Goal: Task Accomplishment & Management: Manage account settings

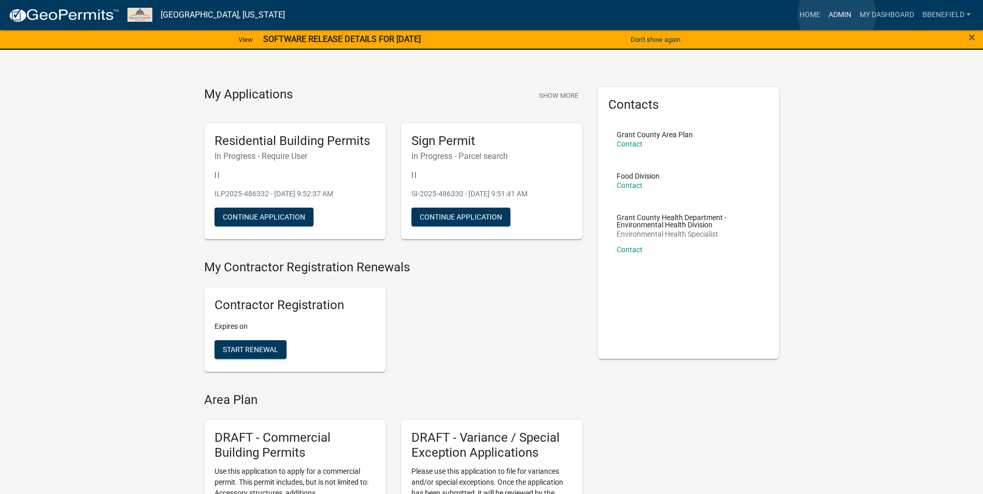
click at [837, 15] on link "Admin" at bounding box center [839, 15] width 31 height 20
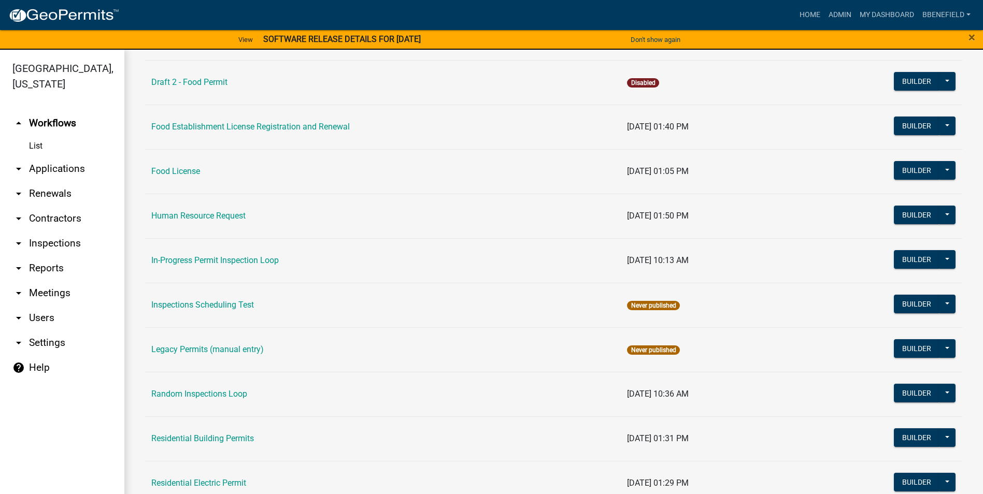
scroll to position [924, 0]
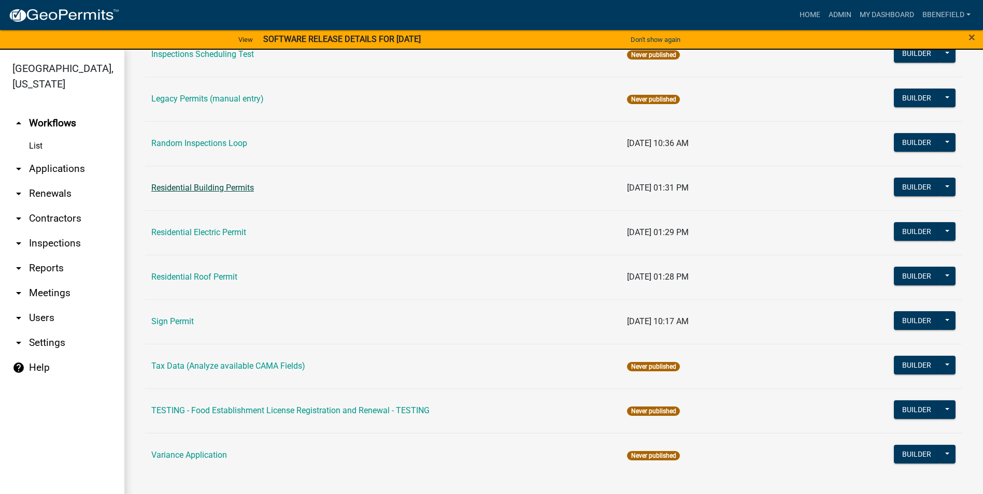
click at [213, 188] on link "Residential Building Permits" at bounding box center [202, 188] width 103 height 10
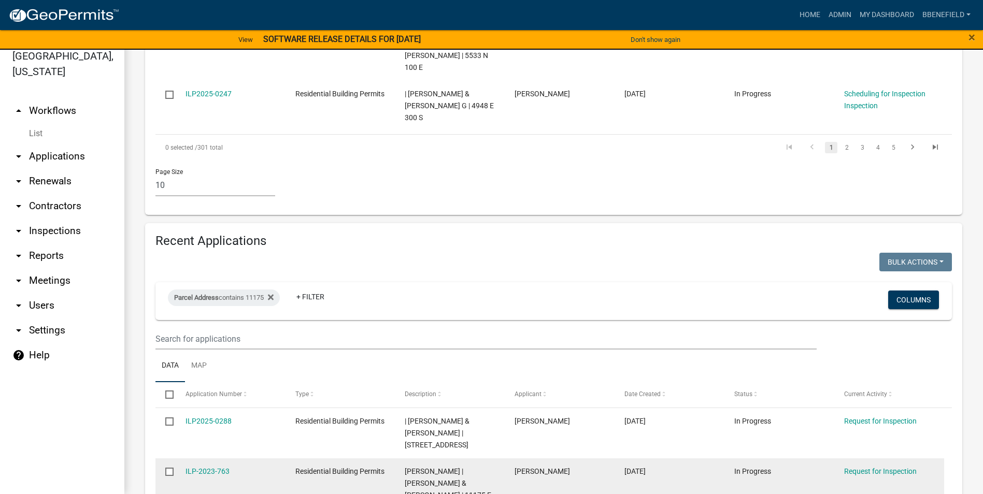
scroll to position [704, 0]
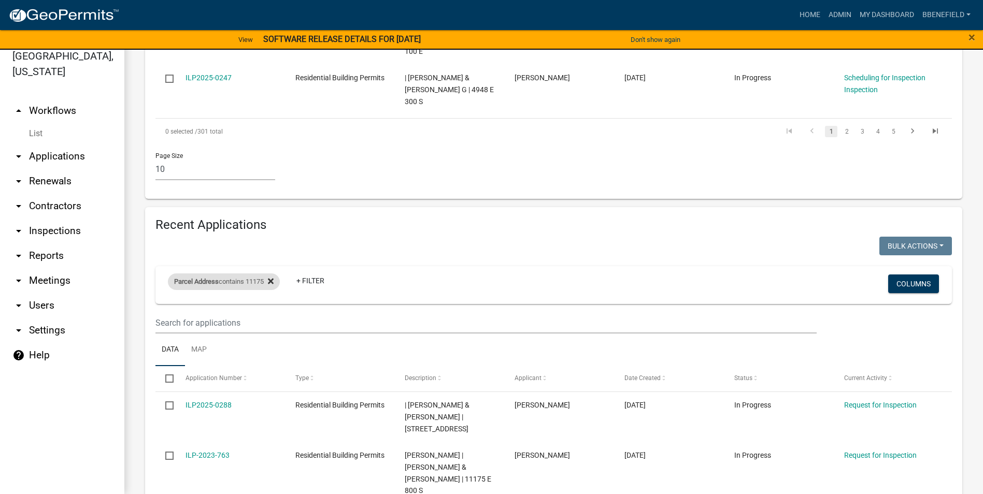
click at [271, 274] on fa-icon at bounding box center [269, 282] width 10 height 17
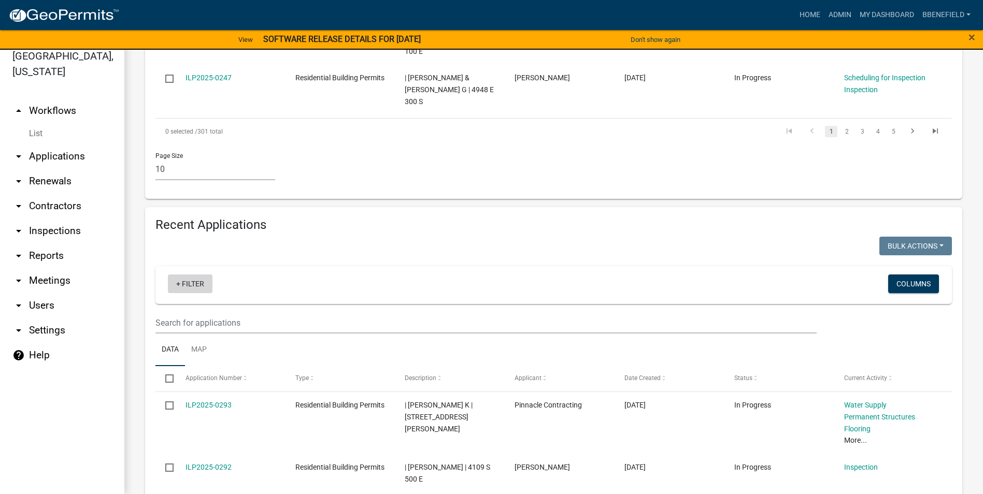
click at [199, 275] on link "+ Filter" at bounding box center [190, 284] width 45 height 19
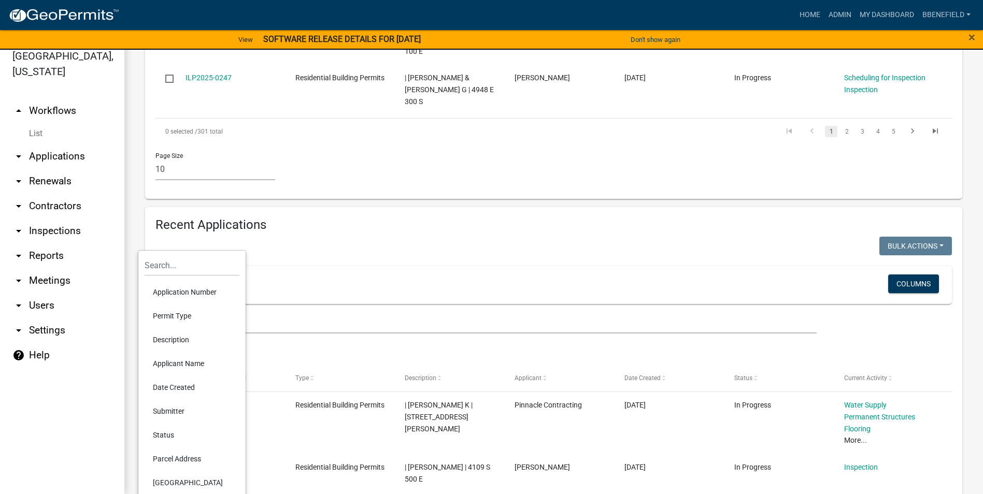
click at [175, 386] on li "Date Created" at bounding box center [192, 388] width 95 height 24
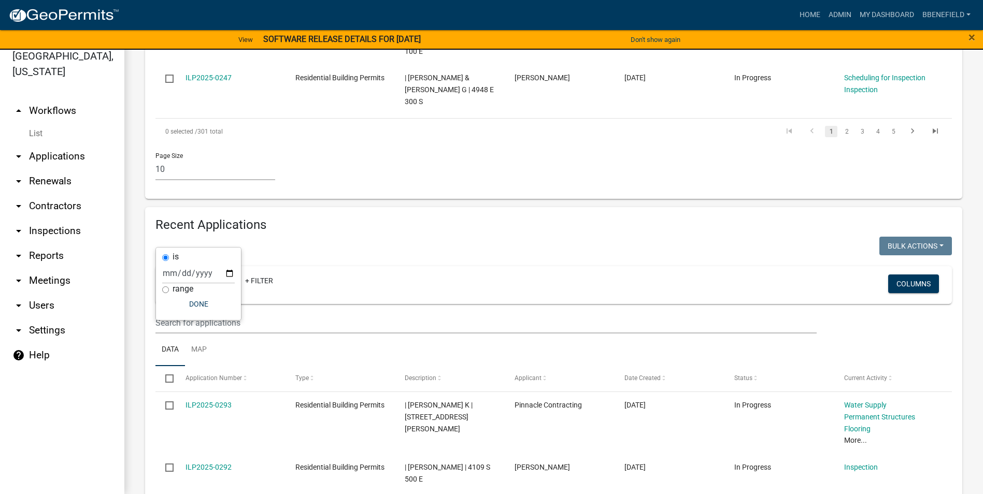
click at [182, 290] on label "range" at bounding box center [183, 289] width 21 height 8
click at [169, 290] on input "range" at bounding box center [165, 290] width 7 height 7
radio input "true"
click at [191, 288] on select "[DATE] [DATE] Current Week Previous Week Current Month Last Month Current Calen…" at bounding box center [233, 284] width 104 height 21
select select "custom"
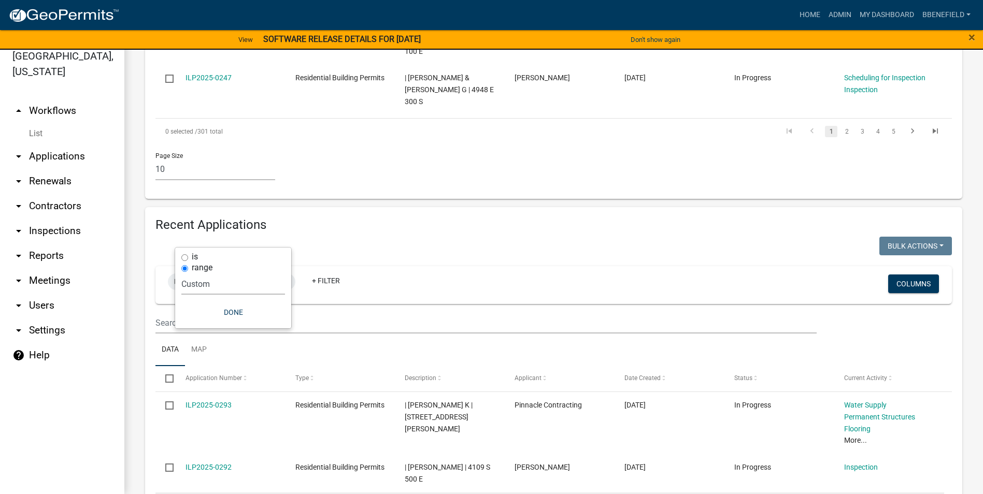
click at [181, 274] on select "[DATE] [DATE] Current Week Previous Week Current Month Last Month Current Calen…" at bounding box center [233, 284] width 104 height 21
click at [276, 327] on input "date" at bounding box center [233, 328] width 104 height 21
type input "[DATE]"
click at [285, 370] on input "date" at bounding box center [241, 372] width 104 height 21
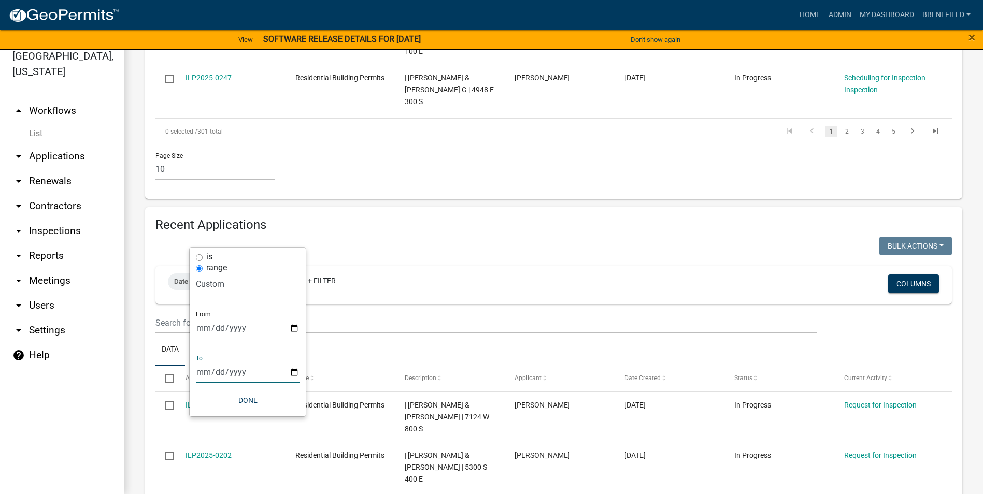
type input "[DATE]"
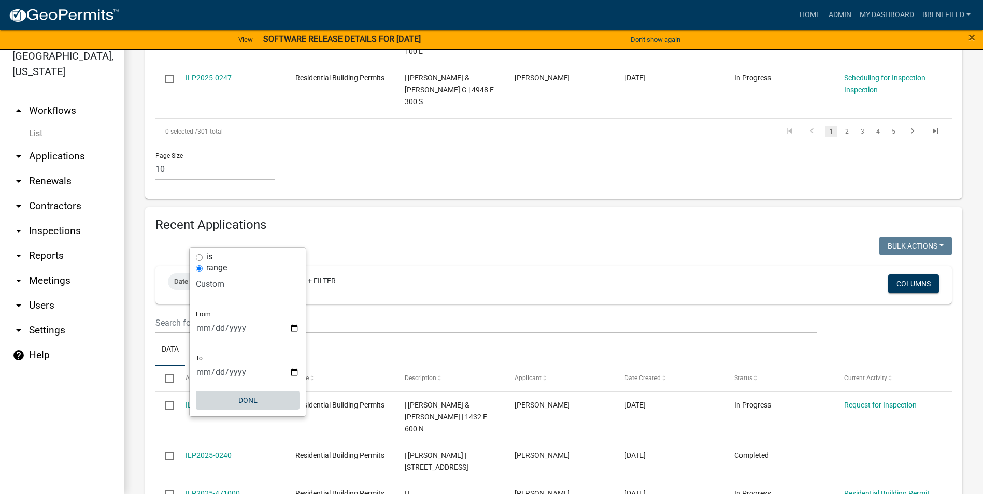
click at [242, 397] on button "Done" at bounding box center [248, 400] width 104 height 19
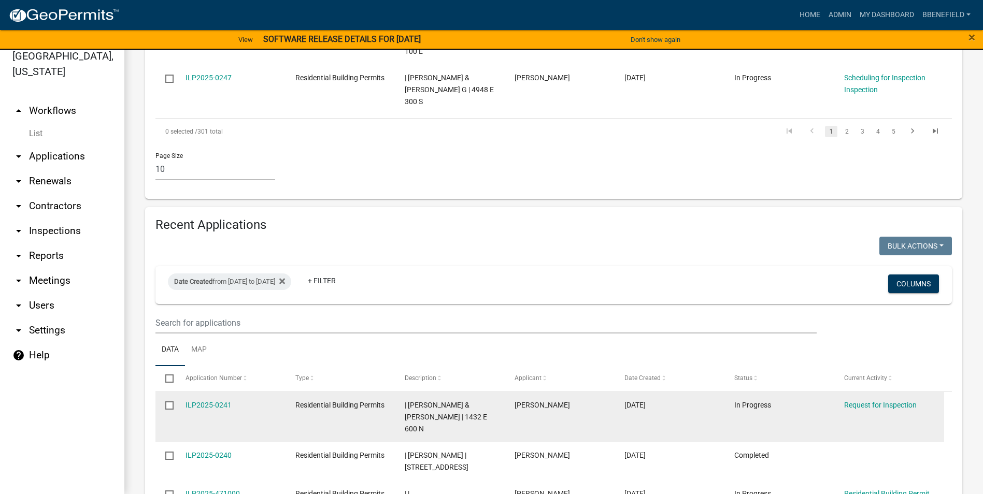
drag, startPoint x: 183, startPoint y: 359, endPoint x: 252, endPoint y: 372, distance: 70.6
click at [252, 392] on datatable-body-cell "ILP2025-0241" at bounding box center [230, 417] width 110 height 50
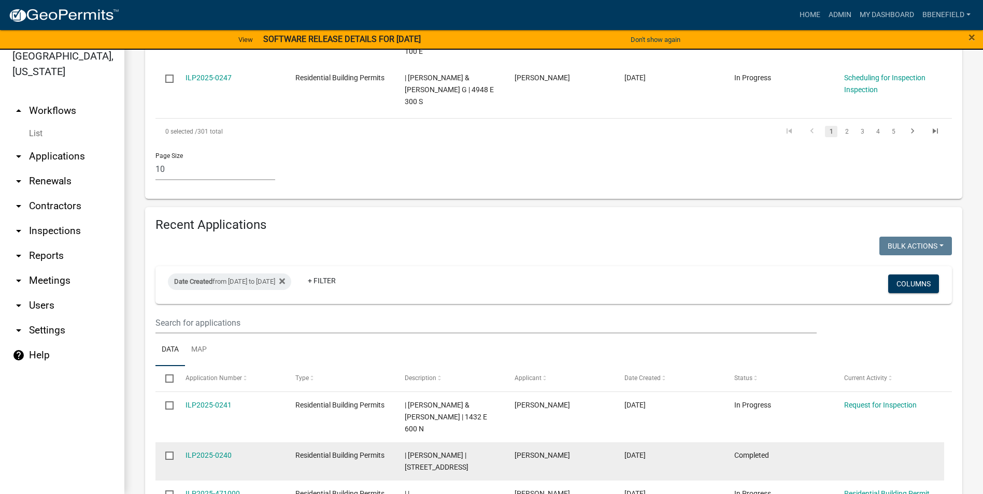
drag, startPoint x: 181, startPoint y: 393, endPoint x: 240, endPoint y: 404, distance: 60.1
click at [240, 442] on datatable-body-cell "ILP2025-0240" at bounding box center [230, 461] width 110 height 38
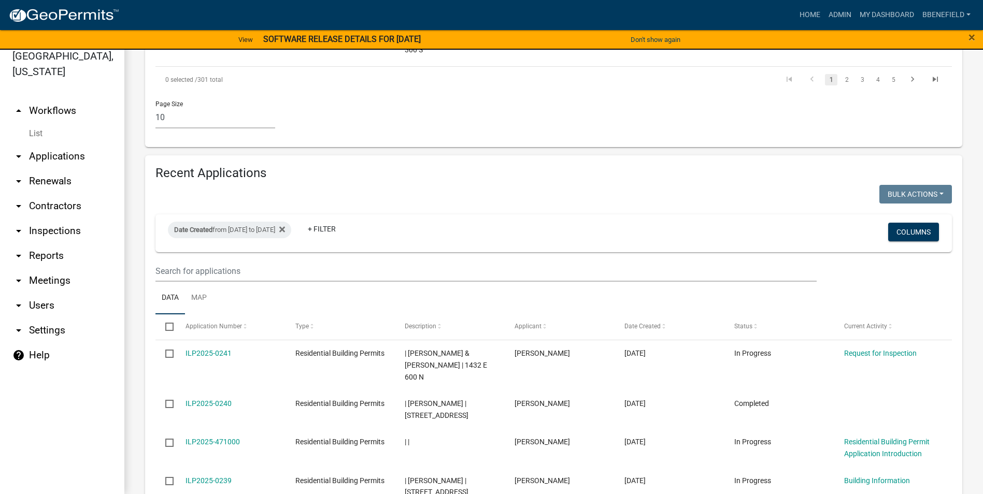
scroll to position [807, 0]
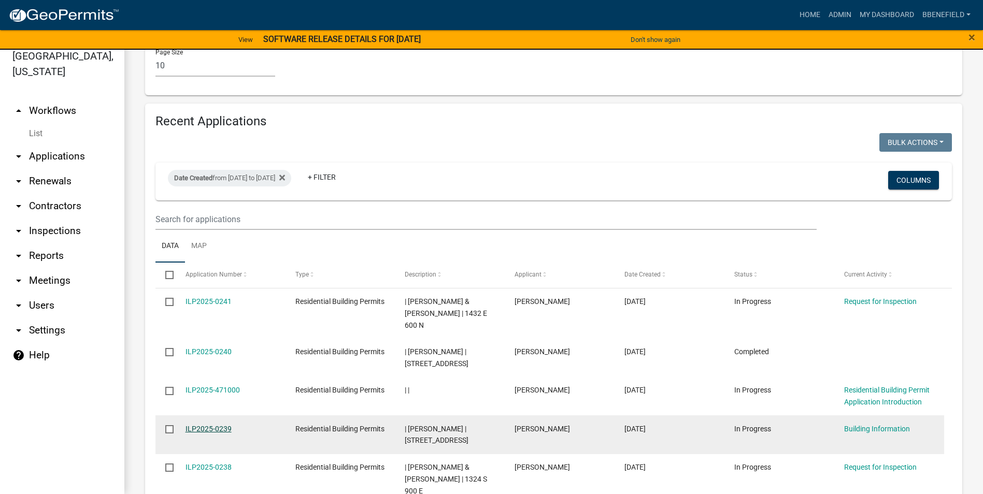
click at [212, 425] on link "ILP2025-0239" at bounding box center [208, 429] width 46 height 8
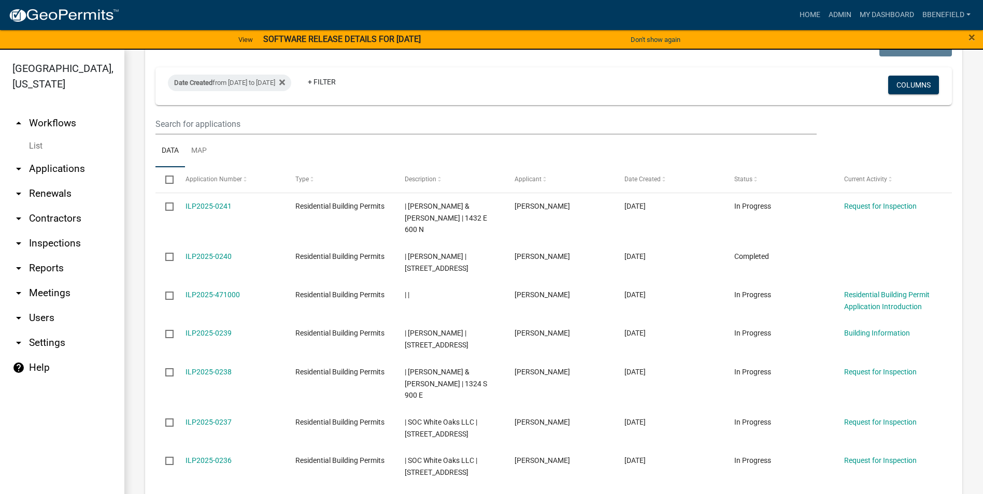
scroll to position [933, 0]
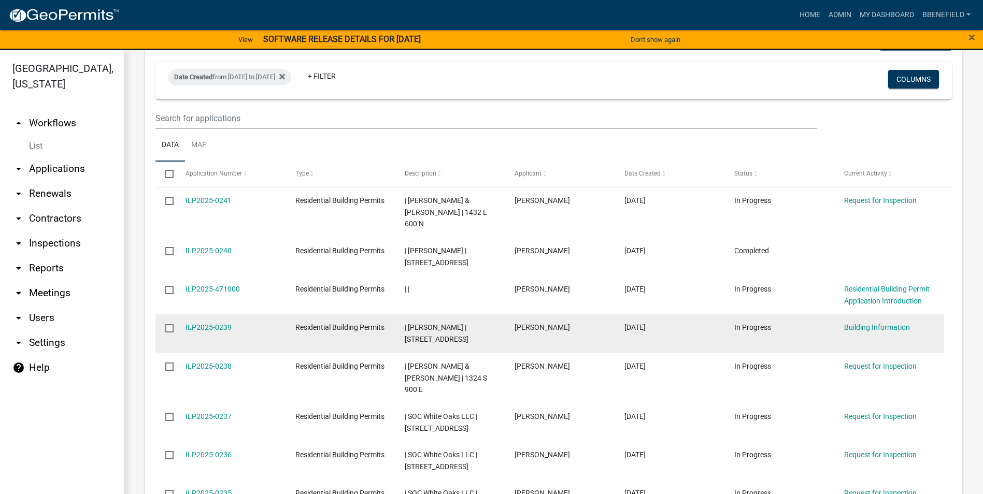
drag, startPoint x: 184, startPoint y: 264, endPoint x: 246, endPoint y: 276, distance: 62.9
click at [246, 315] on datatable-body-cell "ILP2025-0239" at bounding box center [230, 334] width 110 height 38
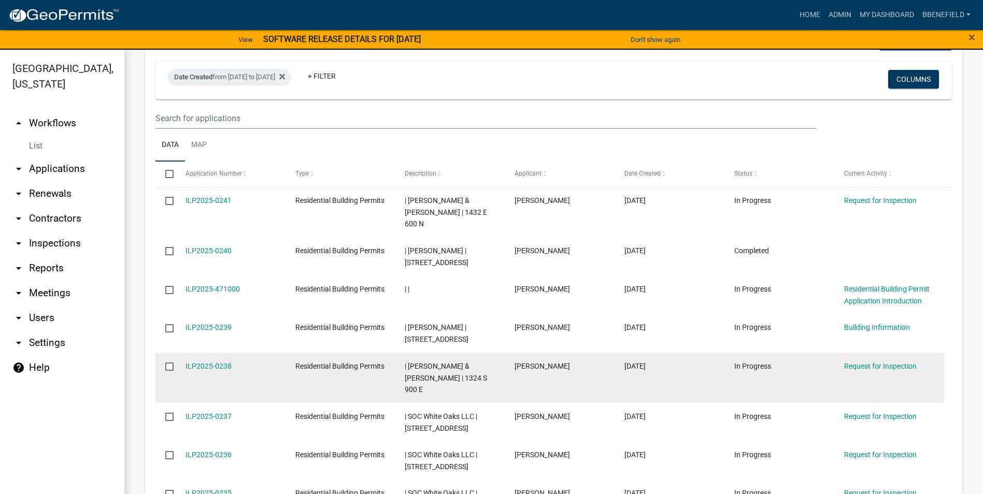
drag, startPoint x: 180, startPoint y: 308, endPoint x: 240, endPoint y: 310, distance: 60.2
click at [240, 353] on datatable-body-cell "ILP2025-0238" at bounding box center [230, 378] width 110 height 50
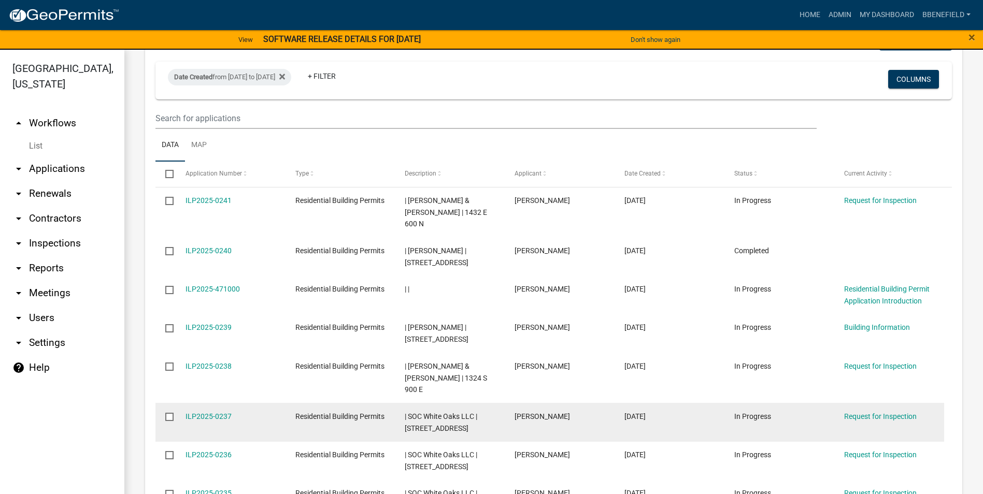
drag, startPoint x: 183, startPoint y: 345, endPoint x: 256, endPoint y: 351, distance: 73.3
click at [256, 403] on datatable-body-cell "ILP2025-0237" at bounding box center [230, 422] width 110 height 38
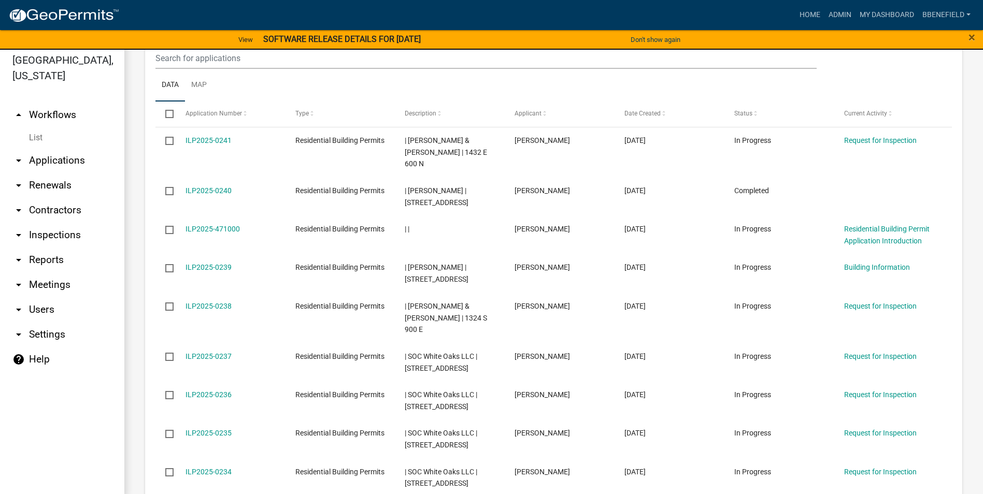
scroll to position [12, 0]
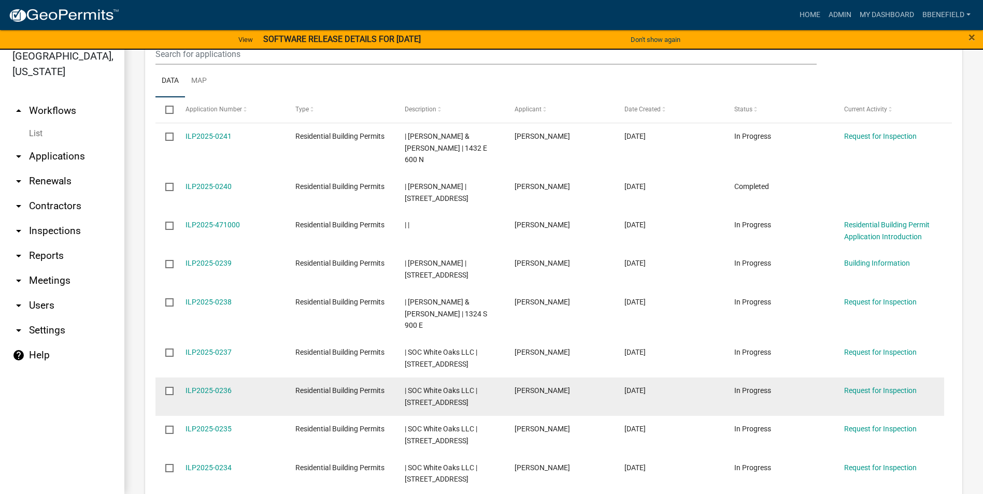
drag, startPoint x: 183, startPoint y: 322, endPoint x: 235, endPoint y: 336, distance: 54.2
click at [235, 378] on datatable-body-cell "ILP2025-0236" at bounding box center [230, 397] width 110 height 38
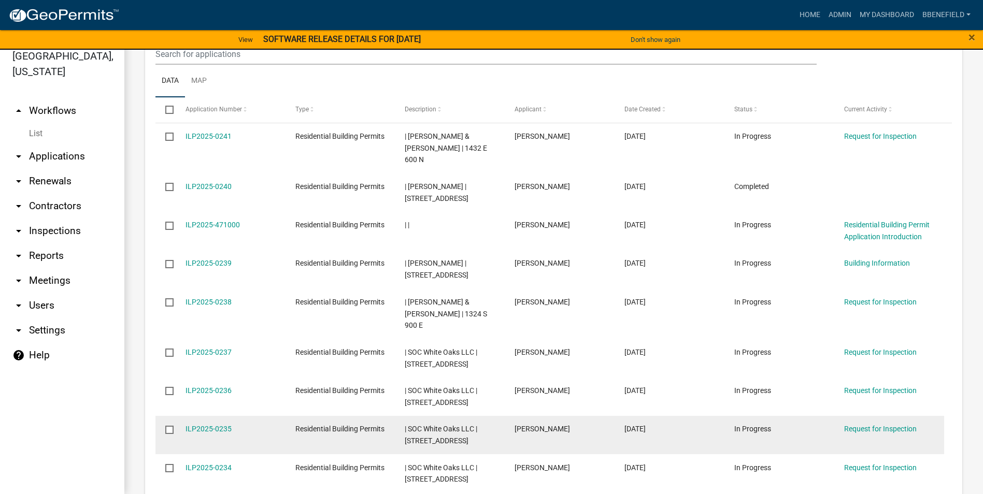
drag, startPoint x: 179, startPoint y: 357, endPoint x: 237, endPoint y: 367, distance: 58.3
click at [237, 416] on datatable-body-cell "ILP2025-0235" at bounding box center [230, 435] width 110 height 38
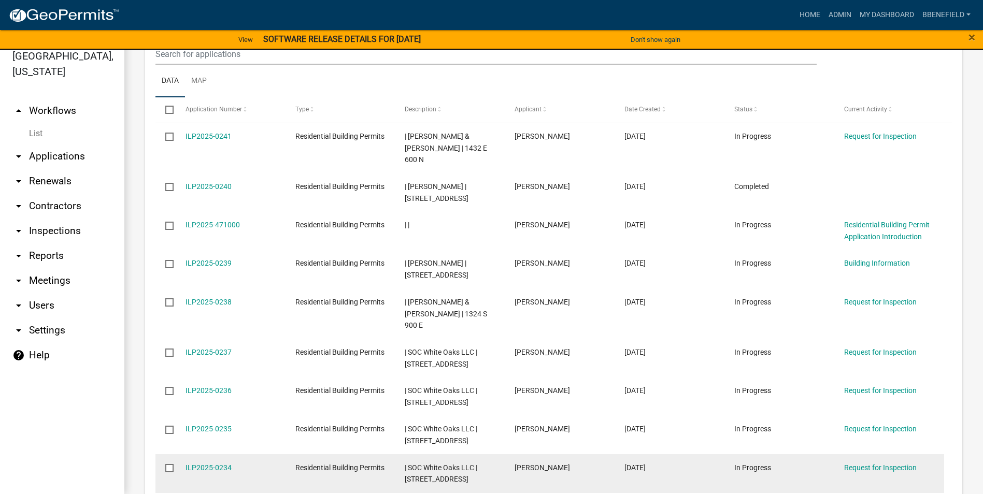
drag, startPoint x: 183, startPoint y: 391, endPoint x: 239, endPoint y: 403, distance: 57.3
click at [239, 454] on datatable-body-cell "ILP2025-0234" at bounding box center [230, 473] width 110 height 38
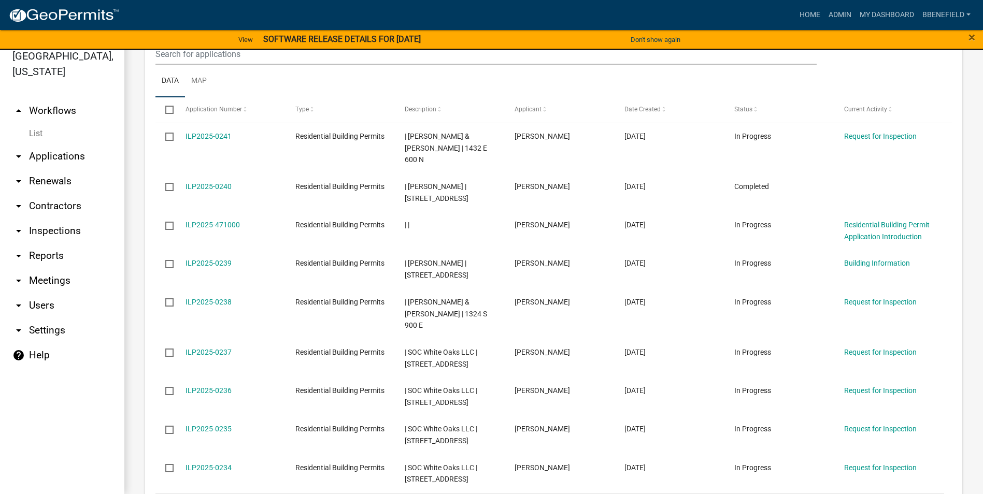
drag, startPoint x: 184, startPoint y: 440, endPoint x: 249, endPoint y: 436, distance: 64.9
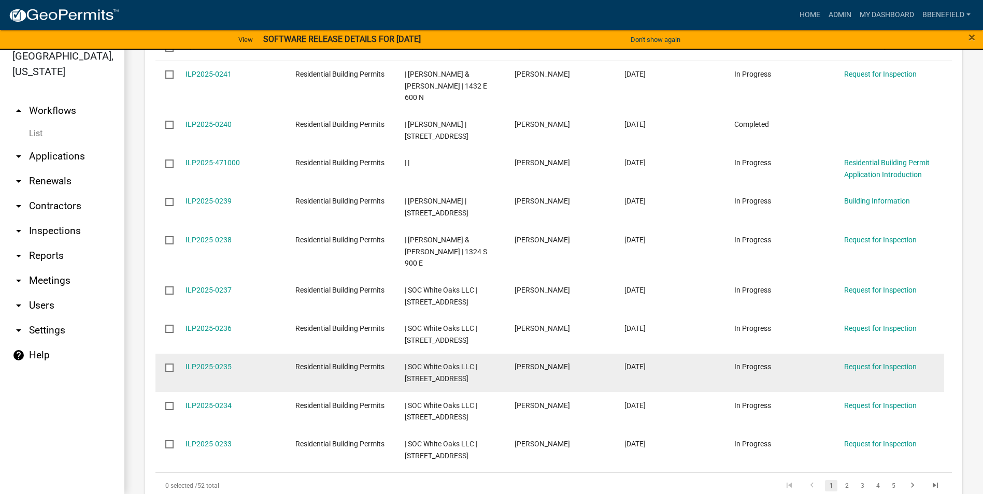
scroll to position [1055, 0]
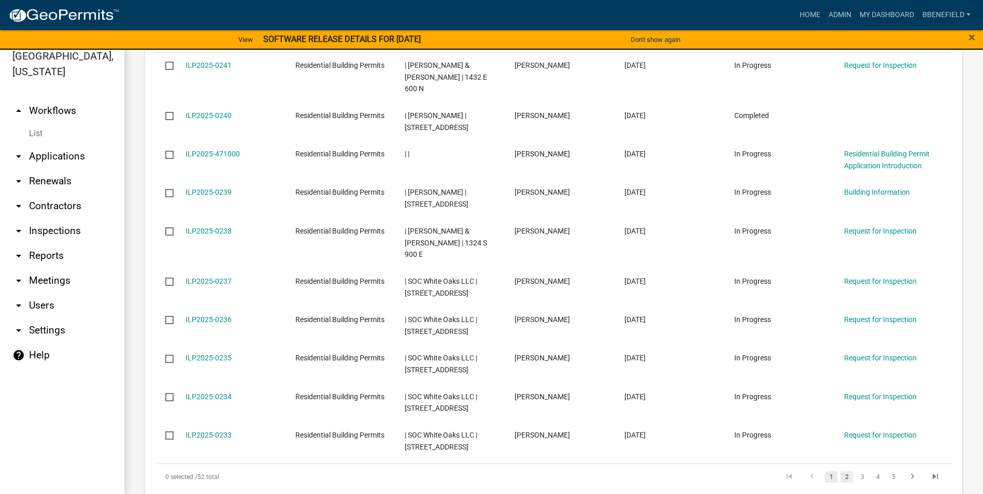
click at [840, 472] on link "2" at bounding box center [846, 477] width 12 height 11
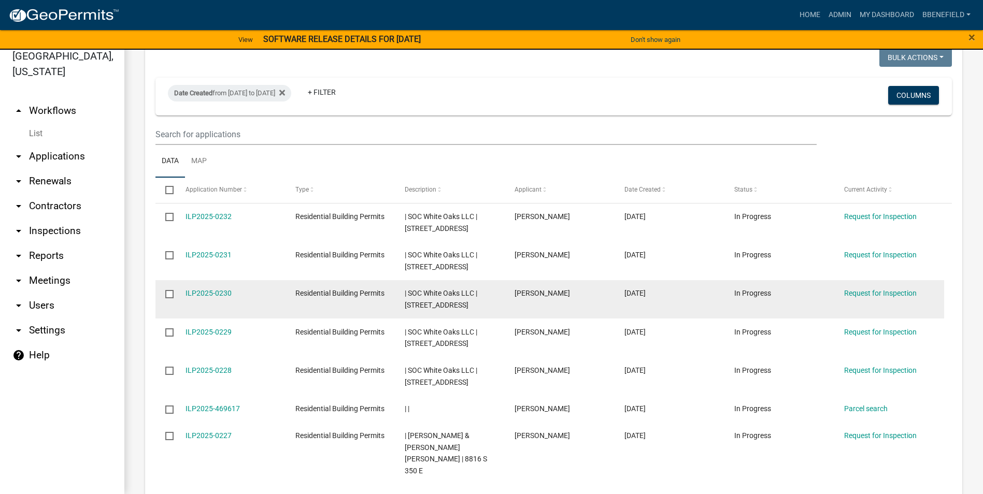
scroll to position [900, 0]
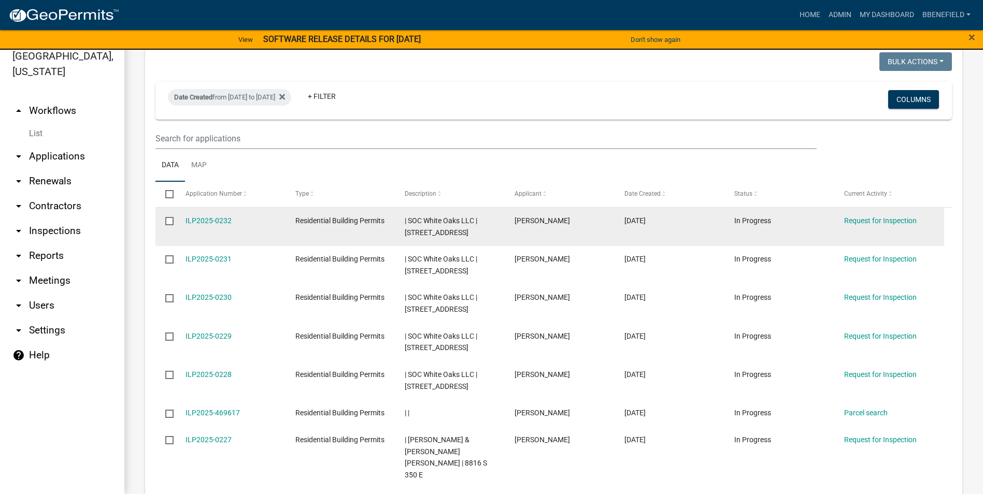
drag, startPoint x: 182, startPoint y: 170, endPoint x: 235, endPoint y: 172, distance: 52.9
click at [235, 208] on datatable-body-cell "ILP2025-0232" at bounding box center [230, 227] width 110 height 38
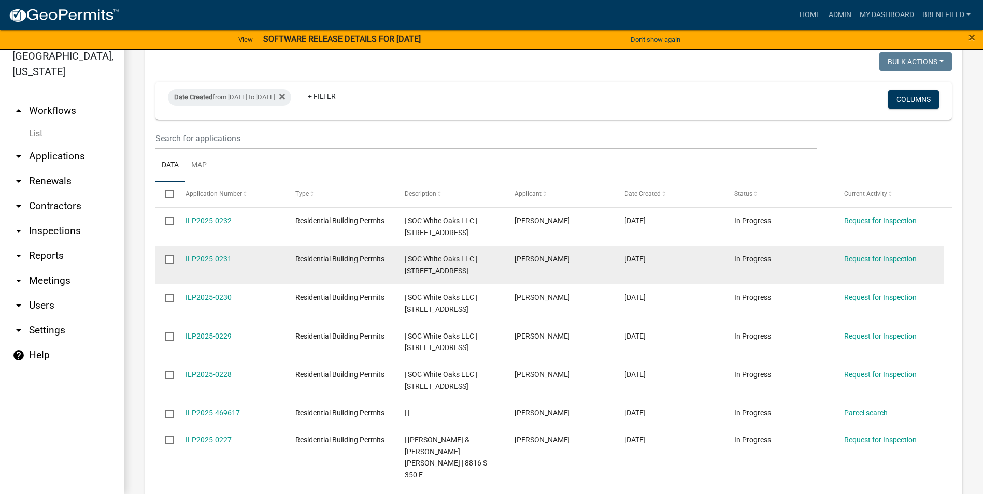
drag, startPoint x: 179, startPoint y: 212, endPoint x: 253, endPoint y: 226, distance: 75.4
click at [253, 246] on datatable-body-cell "ILP2025-0231" at bounding box center [230, 265] width 110 height 38
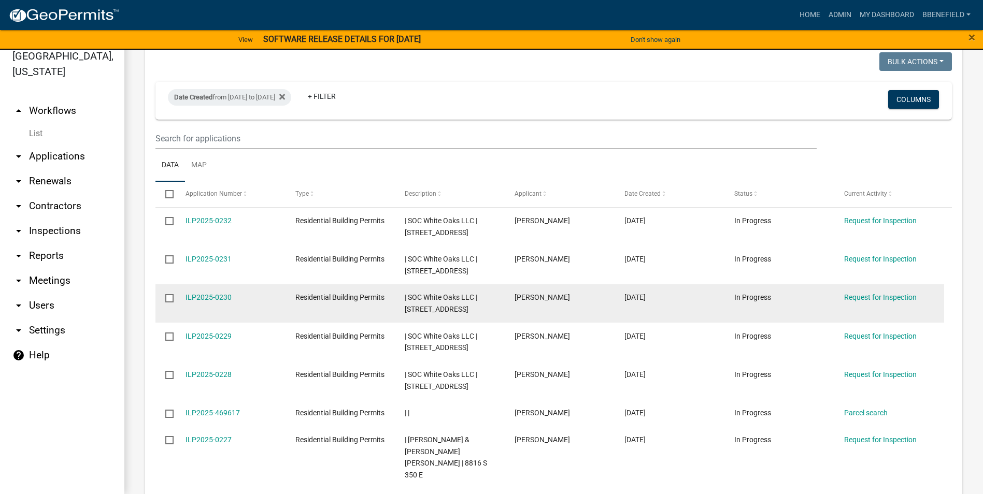
drag, startPoint x: 179, startPoint y: 250, endPoint x: 269, endPoint y: 258, distance: 90.5
click at [269, 284] on datatable-body-cell "ILP2025-0230" at bounding box center [230, 303] width 110 height 38
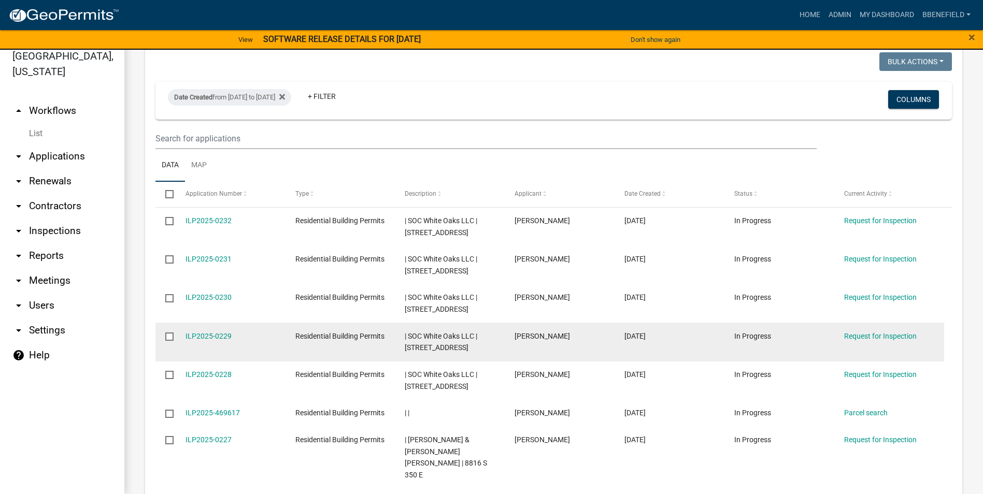
drag, startPoint x: 180, startPoint y: 286, endPoint x: 272, endPoint y: 301, distance: 93.4
click at [272, 323] on datatable-body-cell "ILP2025-0229" at bounding box center [230, 342] width 110 height 38
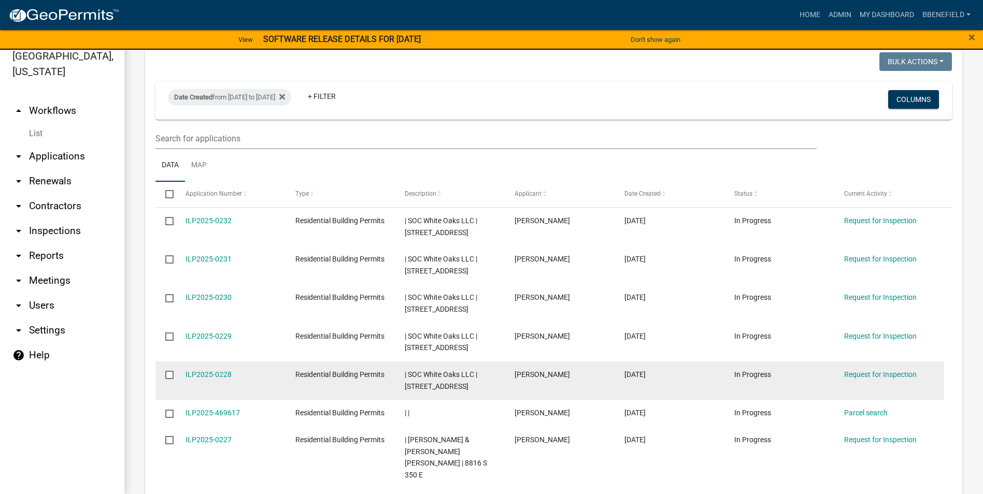
drag, startPoint x: 179, startPoint y: 319, endPoint x: 247, endPoint y: 330, distance: 69.3
click at [247, 362] on datatable-body-cell "ILP2025-0228" at bounding box center [230, 381] width 110 height 38
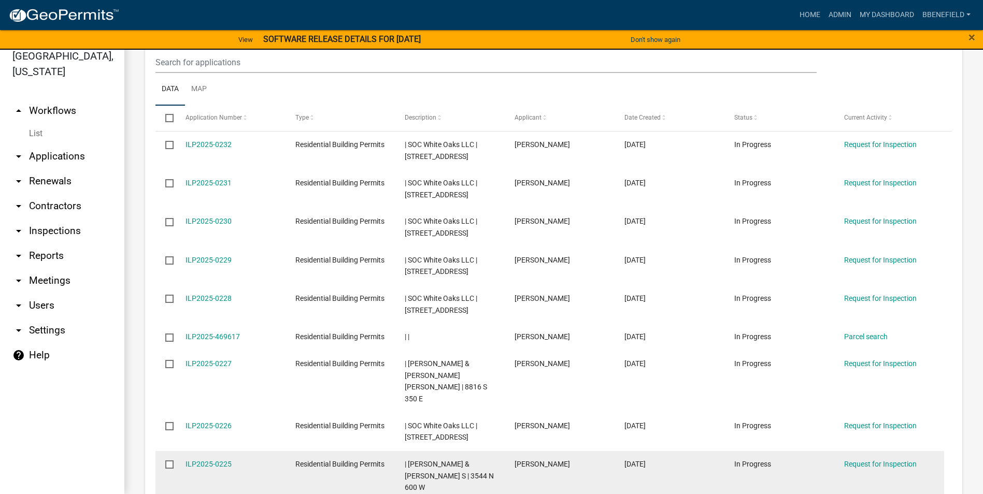
scroll to position [1004, 0]
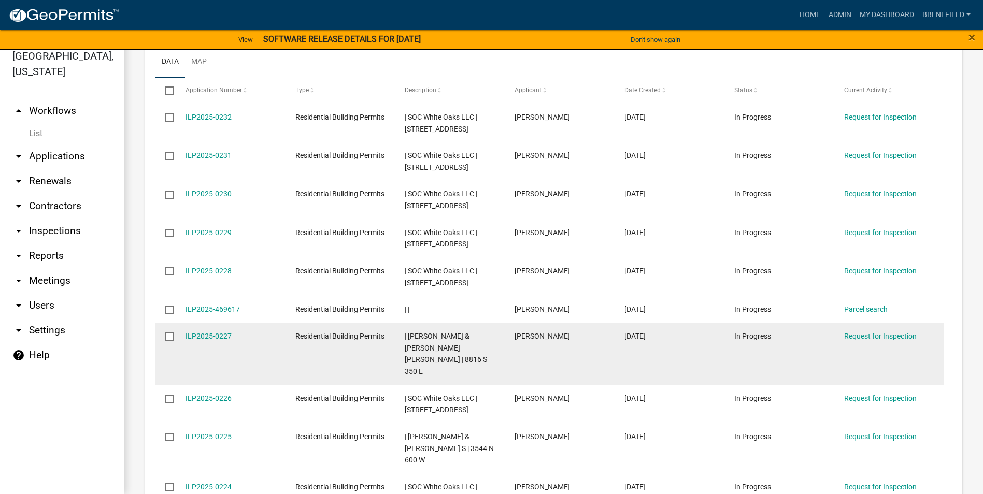
drag, startPoint x: 179, startPoint y: 302, endPoint x: 239, endPoint y: 313, distance: 61.7
click at [239, 323] on datatable-body-cell "ILP2025-0227" at bounding box center [230, 354] width 110 height 62
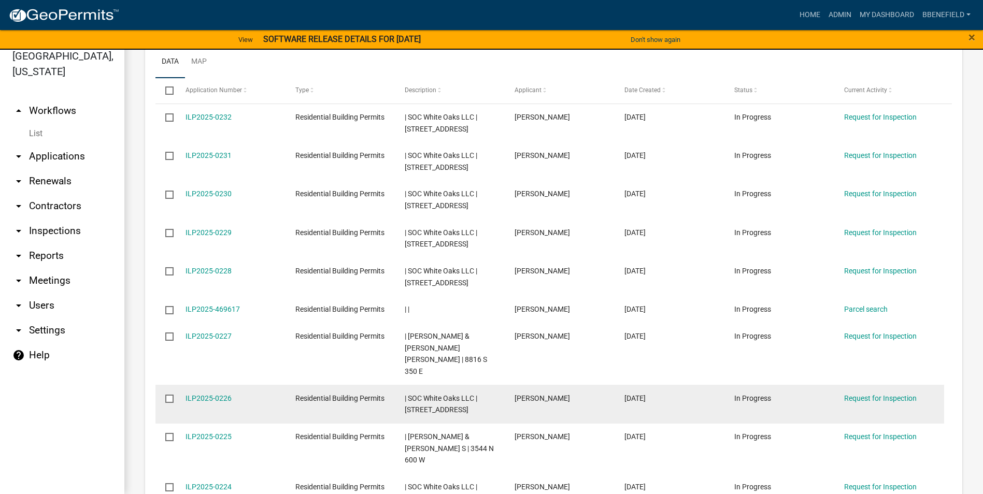
drag, startPoint x: 179, startPoint y: 337, endPoint x: 281, endPoint y: 351, distance: 103.5
click at [281, 385] on datatable-body-cell "ILP2025-0226" at bounding box center [230, 404] width 110 height 38
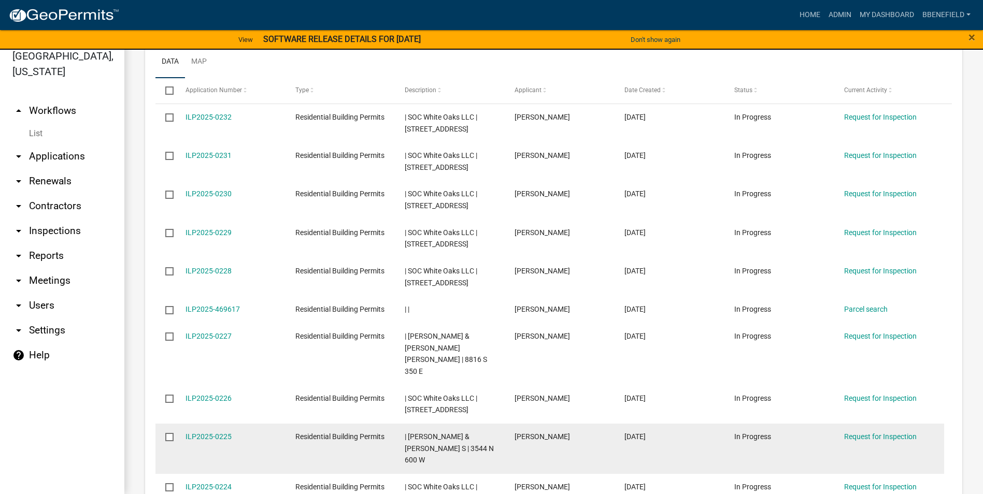
drag, startPoint x: 181, startPoint y: 377, endPoint x: 250, endPoint y: 385, distance: 68.8
click at [250, 424] on datatable-body-cell "ILP2025-0225" at bounding box center [230, 449] width 110 height 50
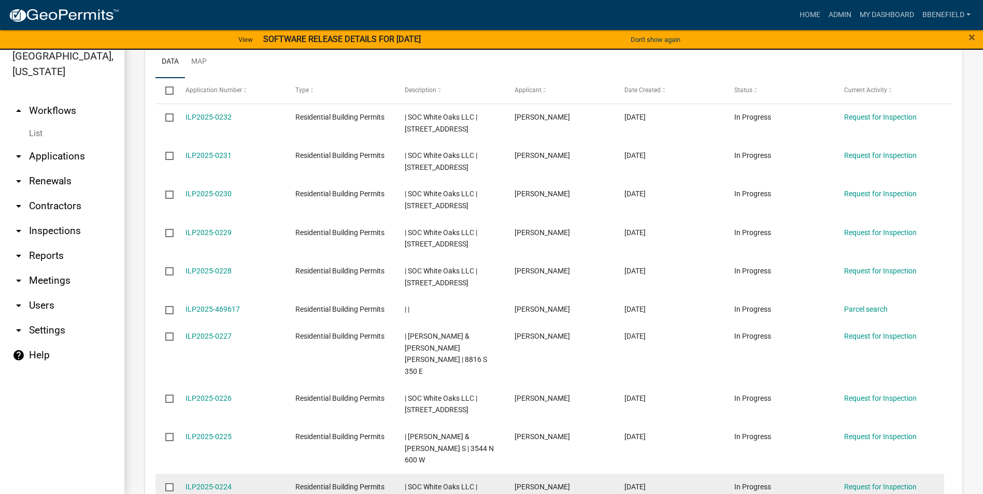
drag, startPoint x: 183, startPoint y: 414, endPoint x: 278, endPoint y: 428, distance: 95.8
click at [278, 474] on datatable-body-cell "ILP2025-0224" at bounding box center [230, 493] width 110 height 38
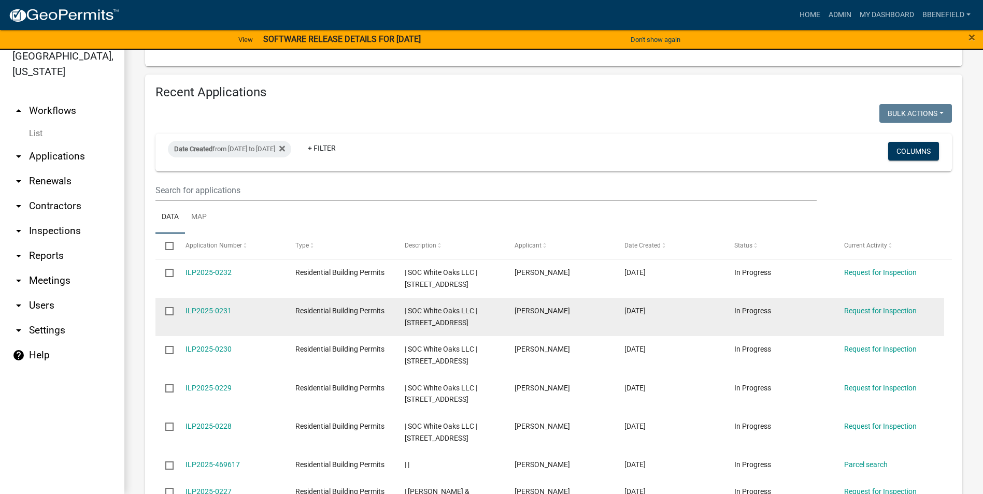
scroll to position [900, 0]
